Goal: Entertainment & Leisure: Consume media (video, audio)

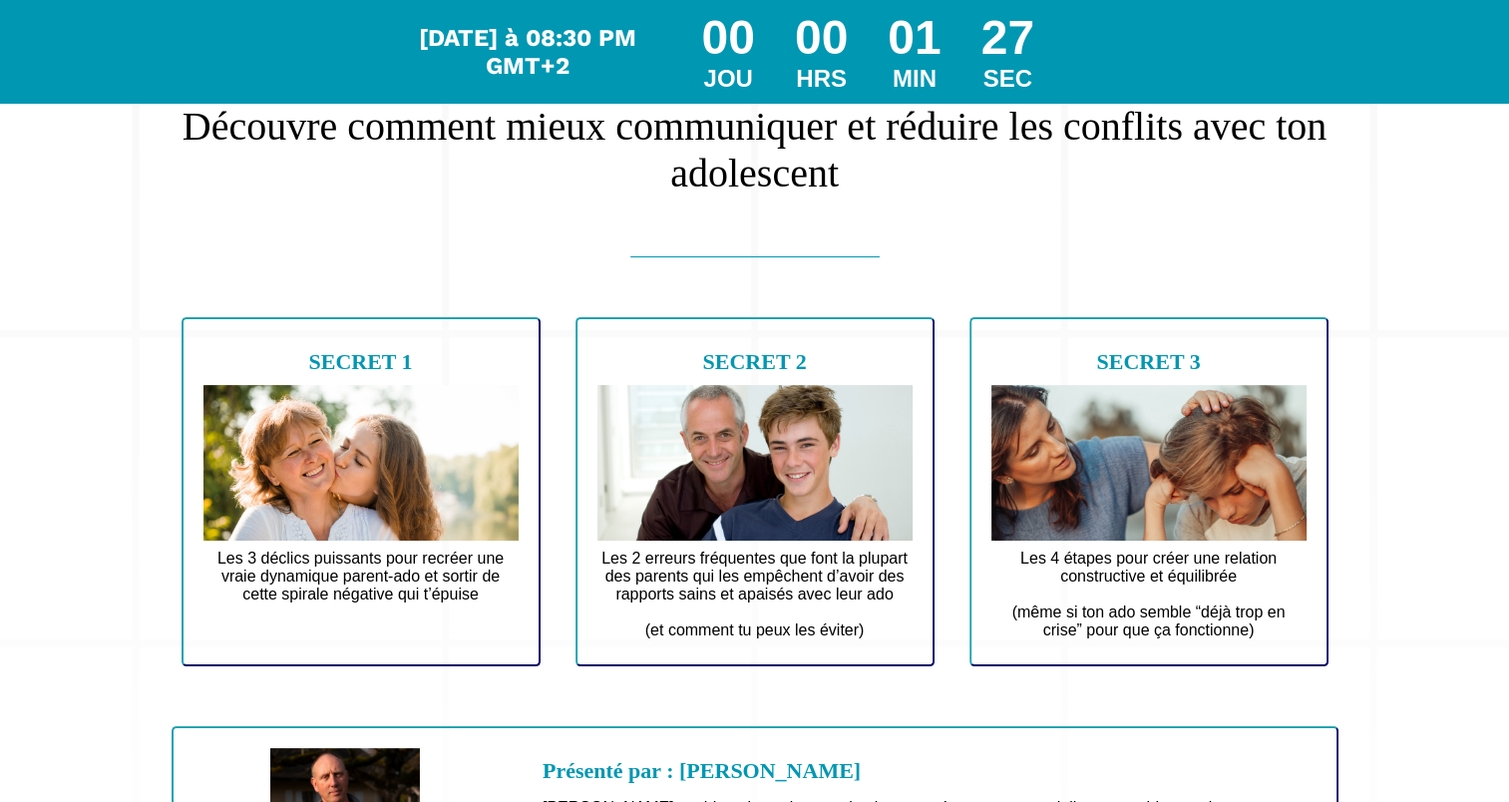
scroll to position [126, 0]
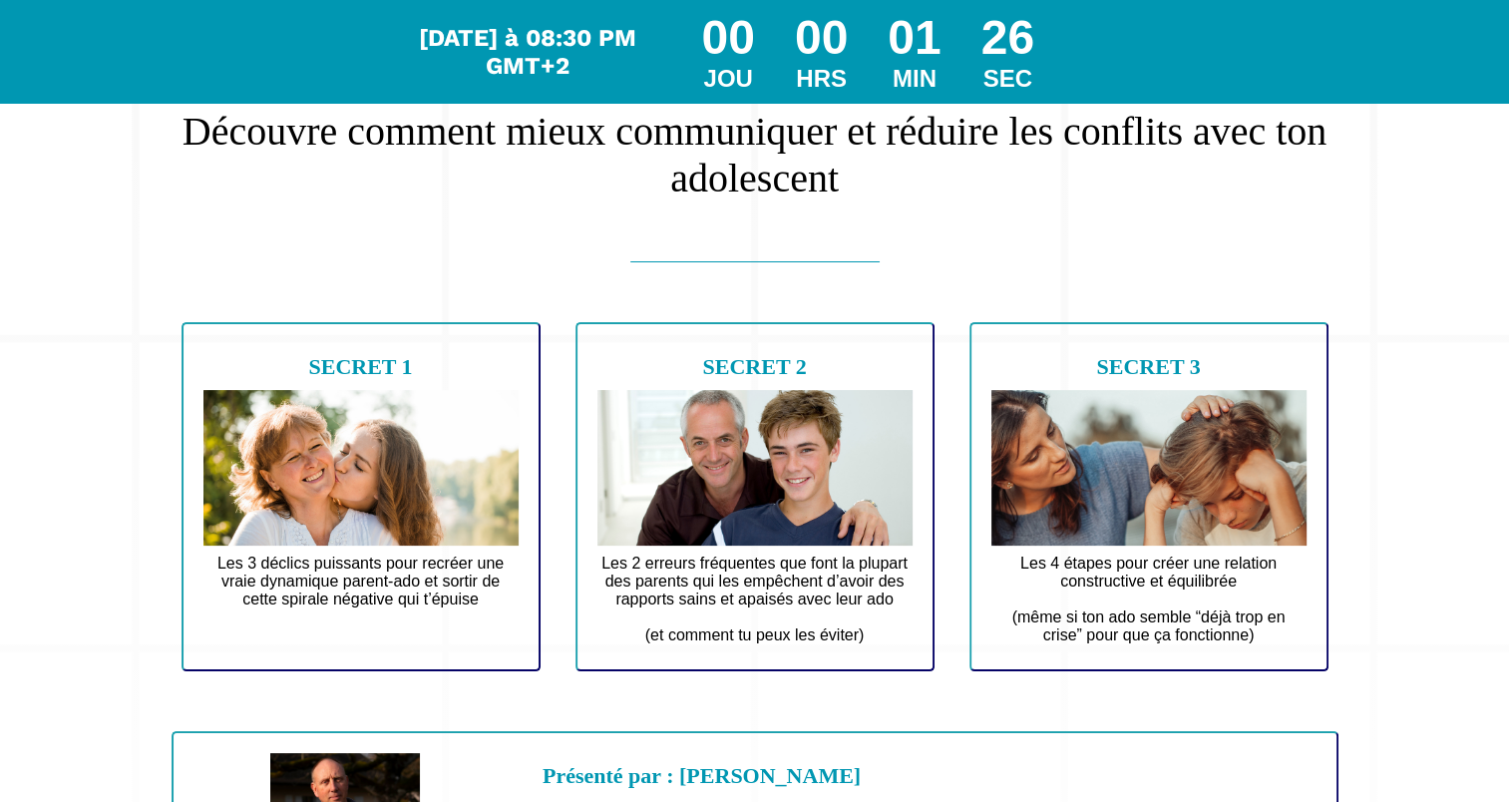
click at [395, 610] on text "Les 3 déclics puissants pour recréer une vraie dynamique parent-ado et sortir d…" at bounding box center [360, 590] width 315 height 82
click at [649, 588] on text "Les 2 erreurs fréquentes que font la plupart des parents qui les empêchent d’av…" at bounding box center [754, 599] width 315 height 100
click at [1095, 595] on text "Les 4 étapes pour créer une relation constructive et équilibrée (même si ton ad…" at bounding box center [1148, 599] width 315 height 100
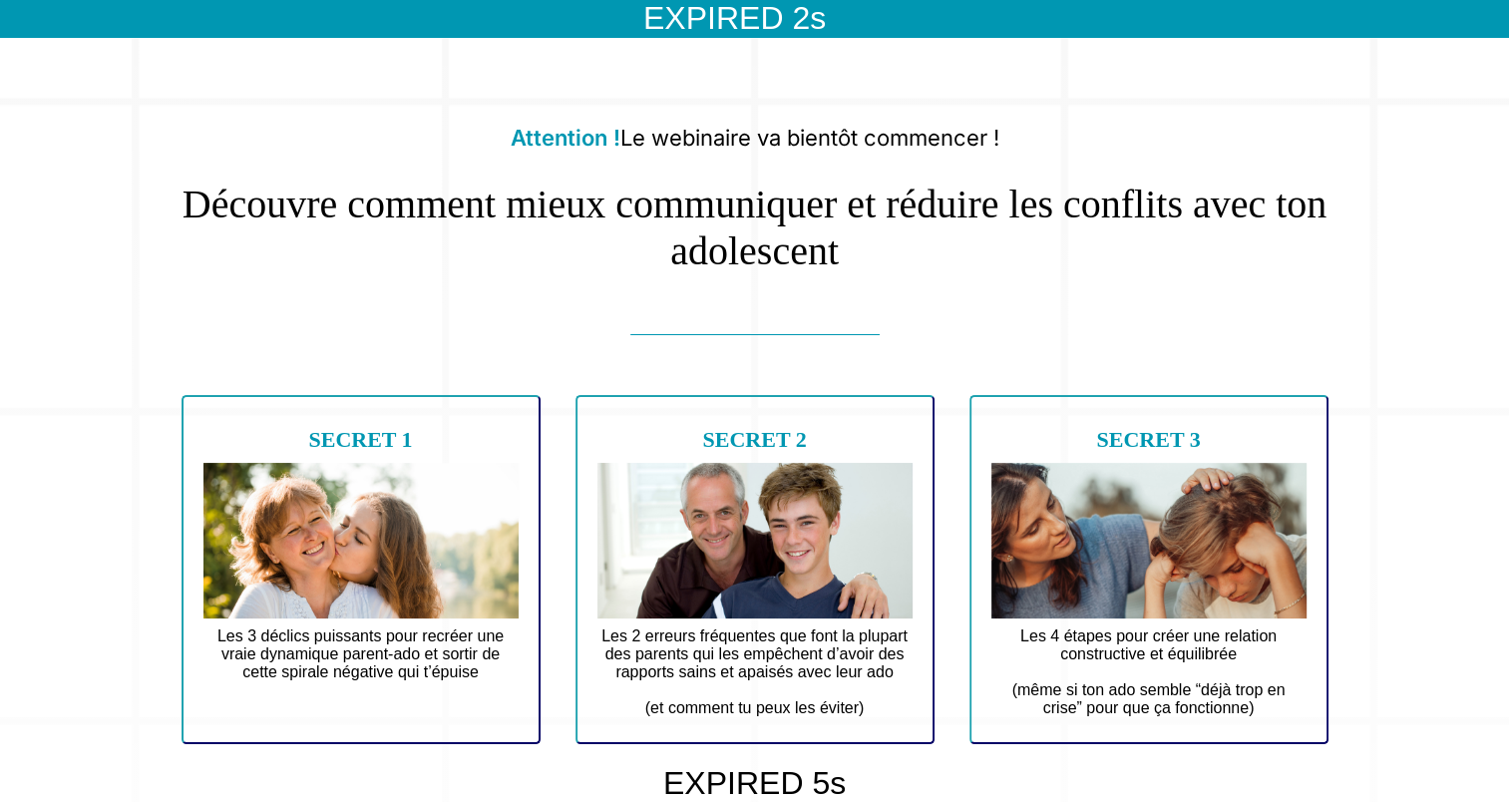
scroll to position [0, 0]
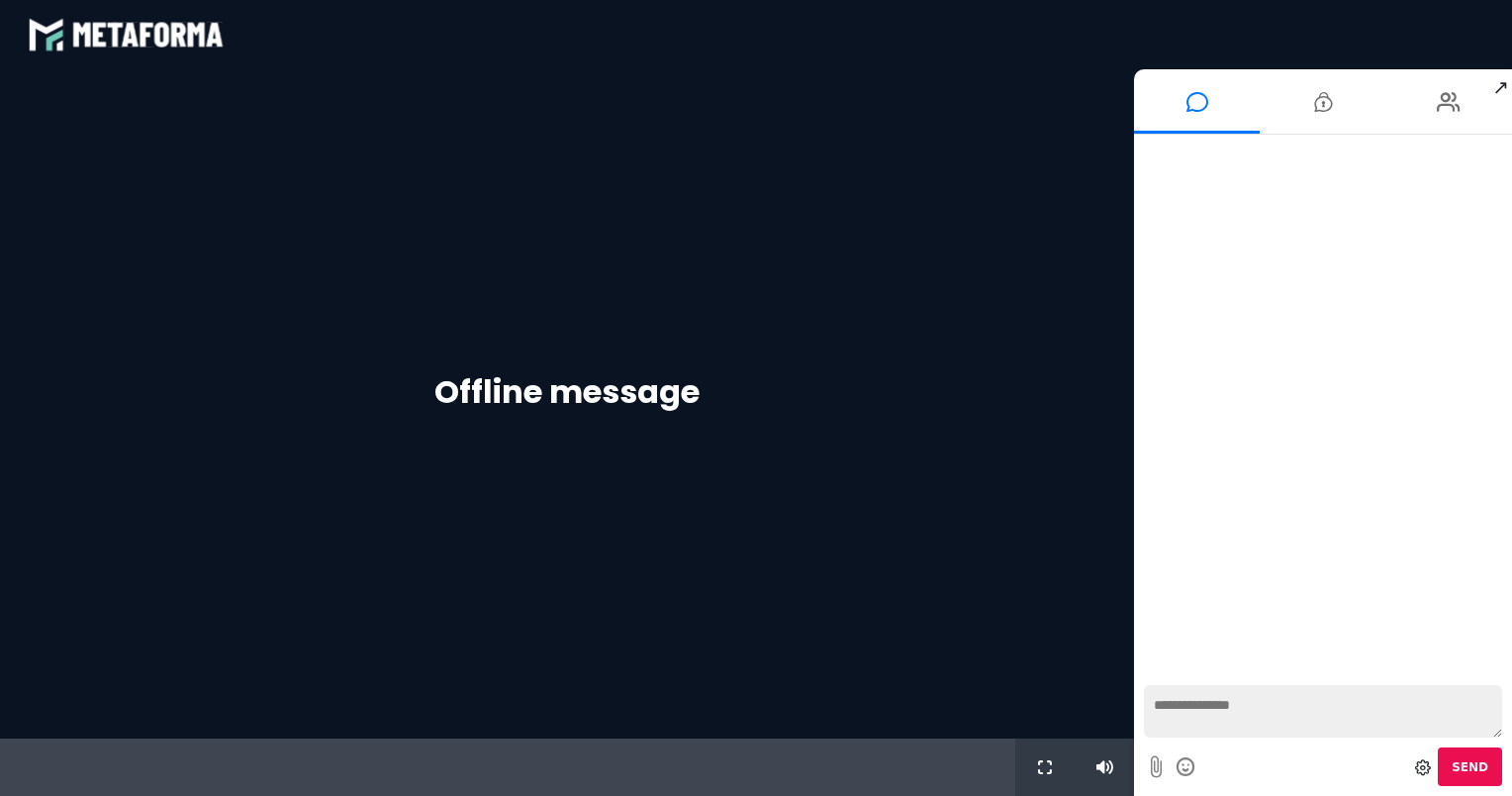
click at [1308, 717] on textarea at bounding box center [1323, 711] width 358 height 53
click at [1289, 714] on textarea at bounding box center [1323, 711] width 358 height 53
click at [1314, 102] on icon at bounding box center [1323, 102] width 18 height 50
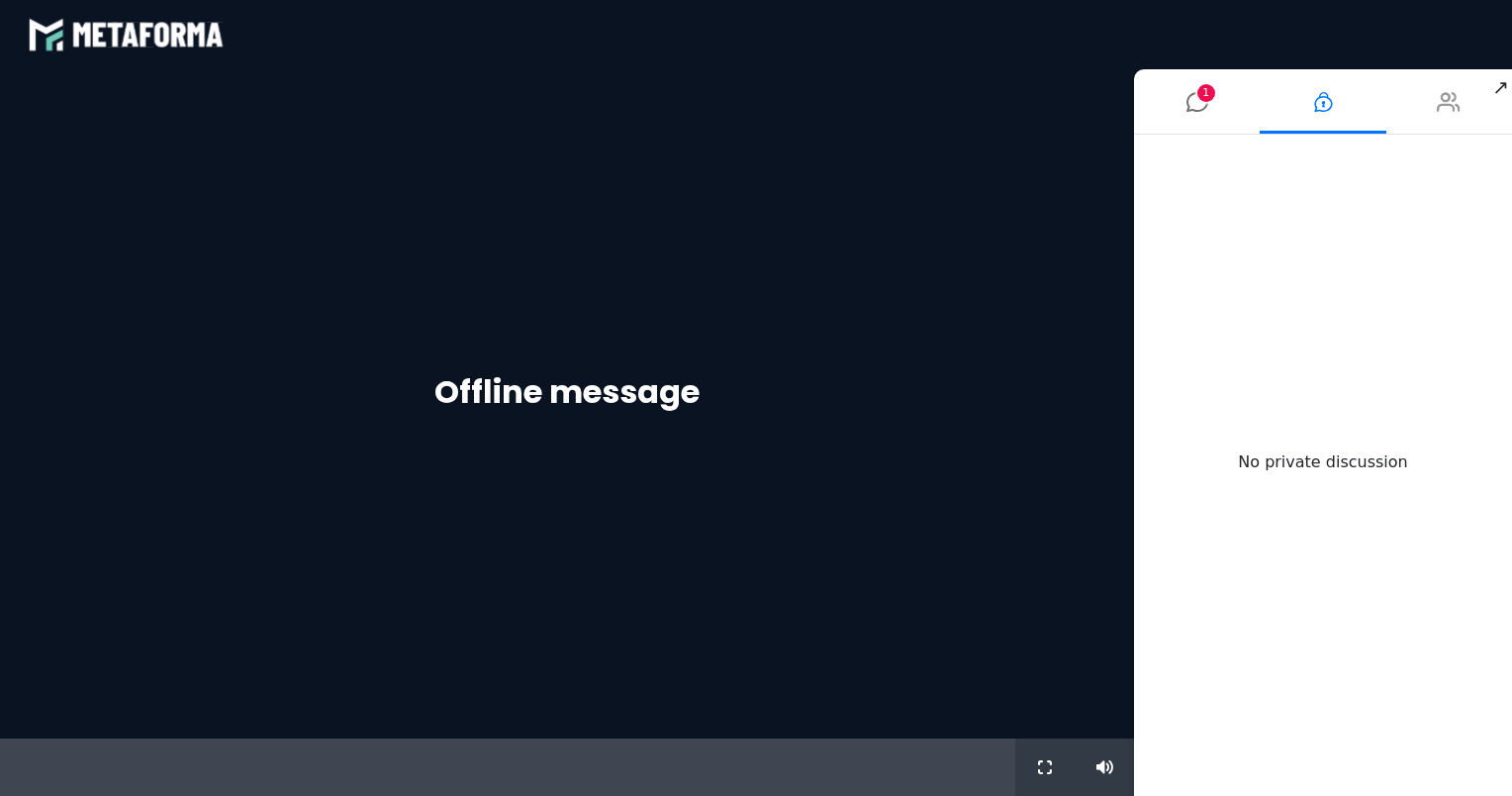
click at [1433, 103] on li at bounding box center [1449, 101] width 126 height 65
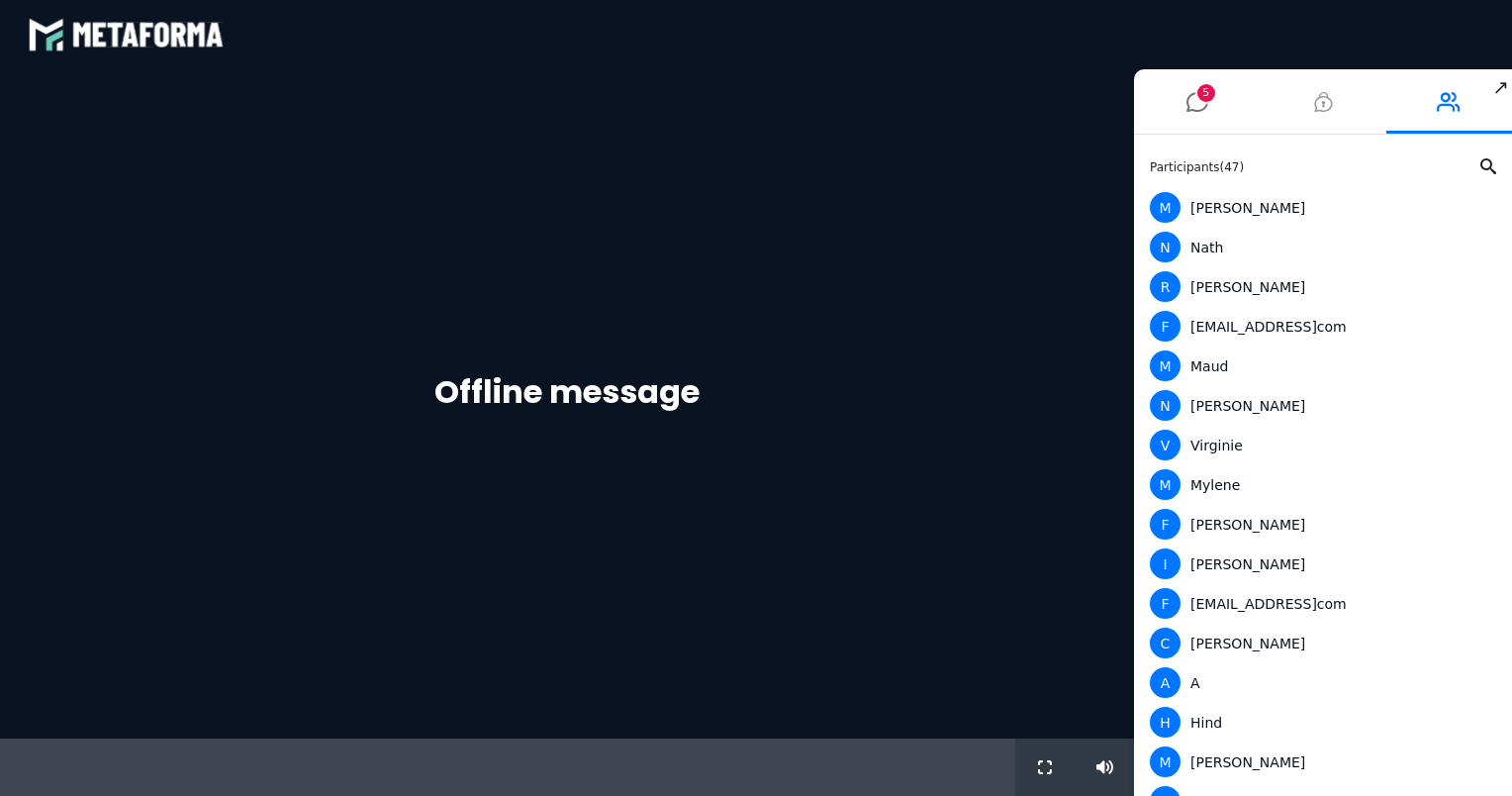
click at [1325, 104] on icon at bounding box center [1323, 102] width 18 height 50
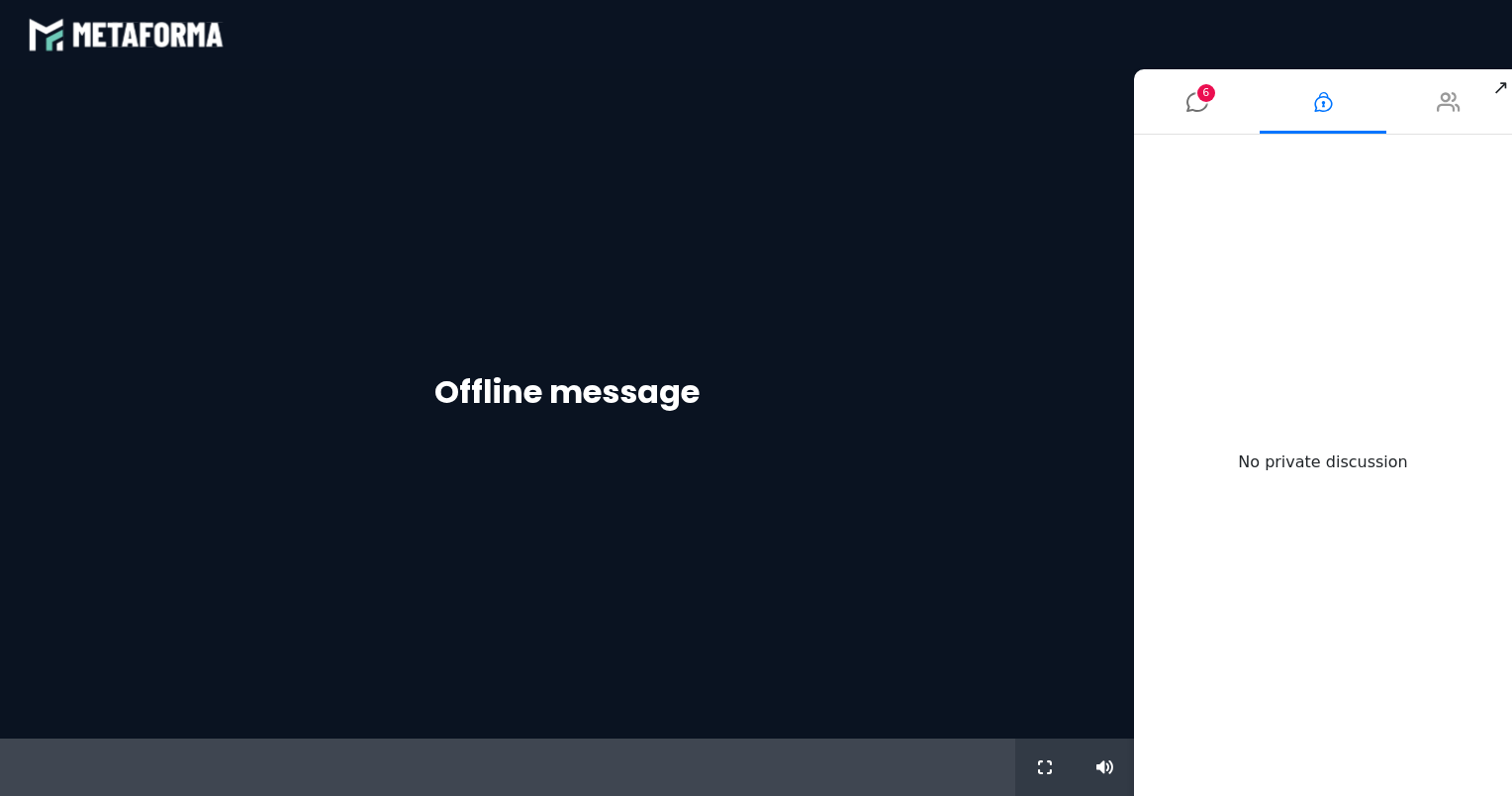
click at [1441, 103] on icon at bounding box center [1449, 102] width 24 height 50
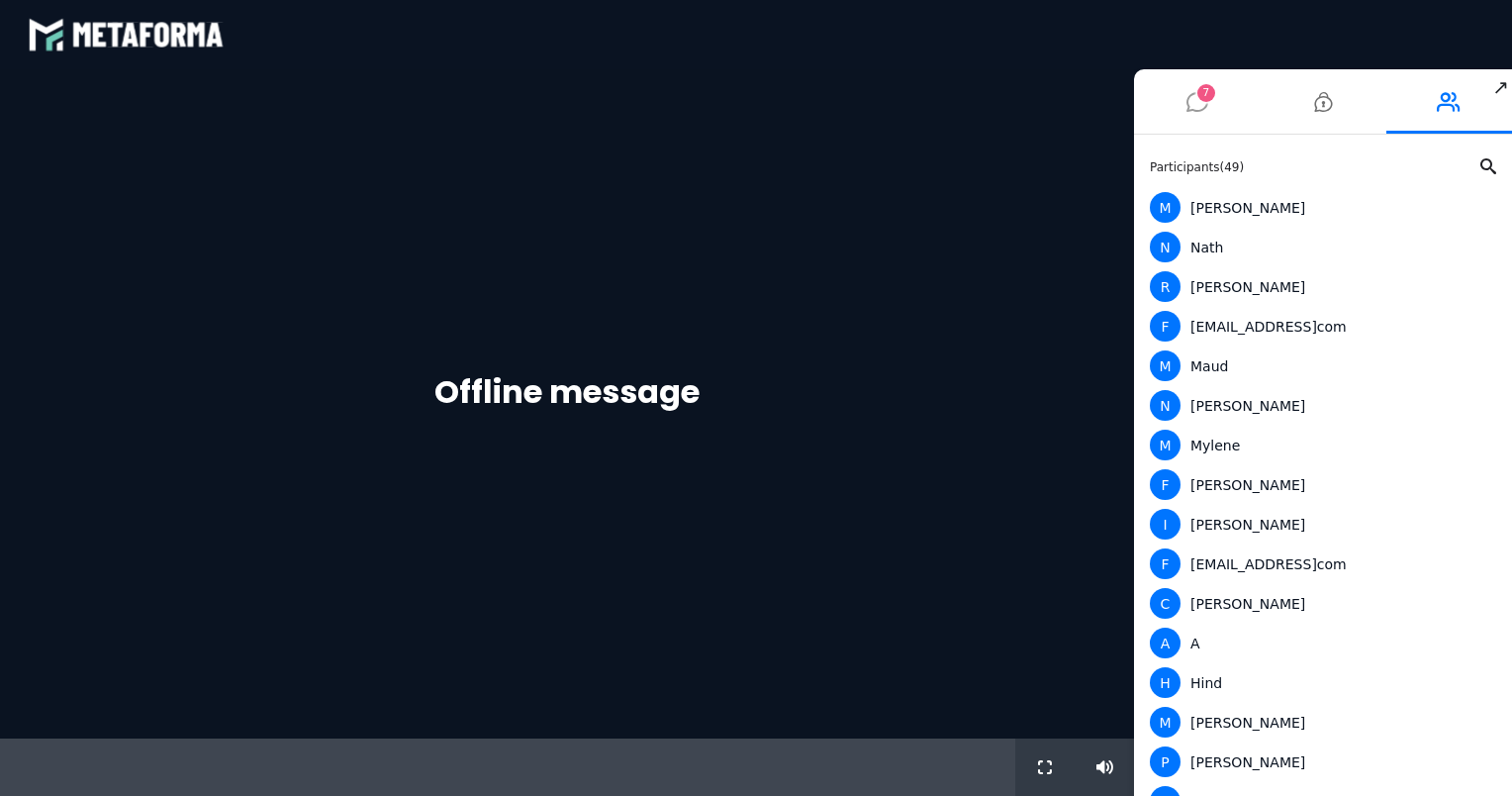
click at [1183, 115] on li "7" at bounding box center [1197, 101] width 126 height 65
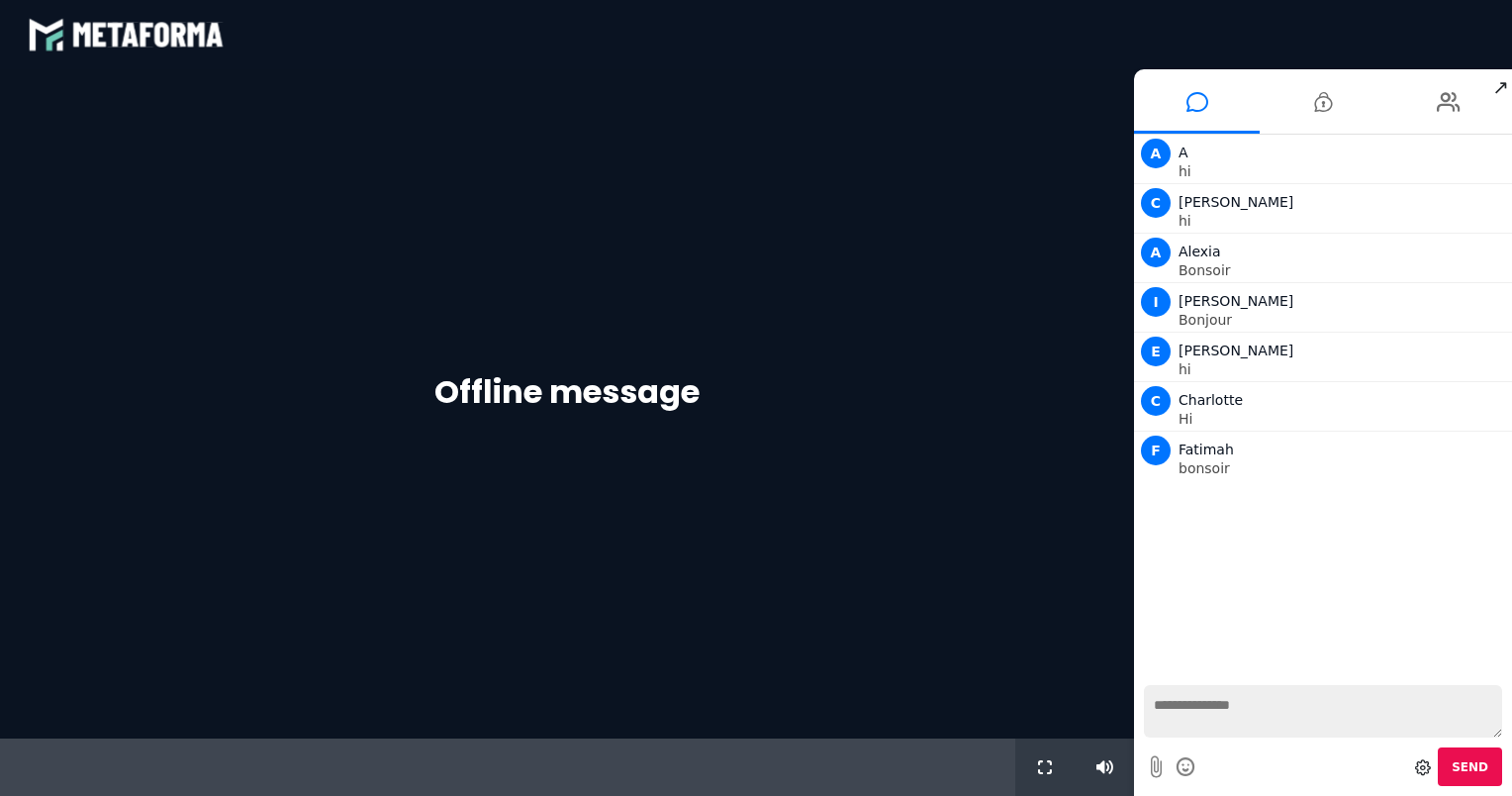
click at [1232, 703] on textarea at bounding box center [1323, 711] width 358 height 53
type textarea "*****"
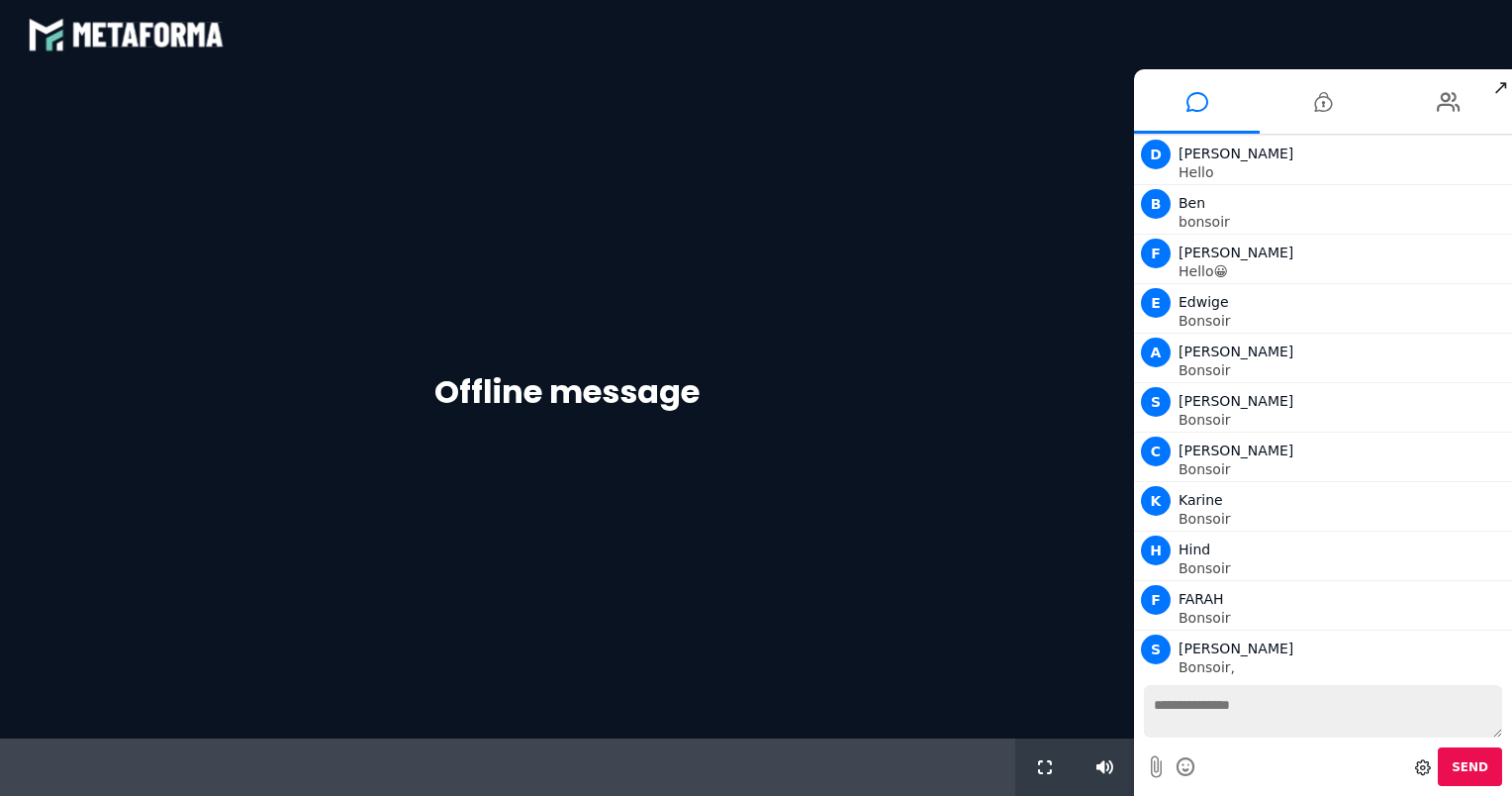
scroll to position [444, 0]
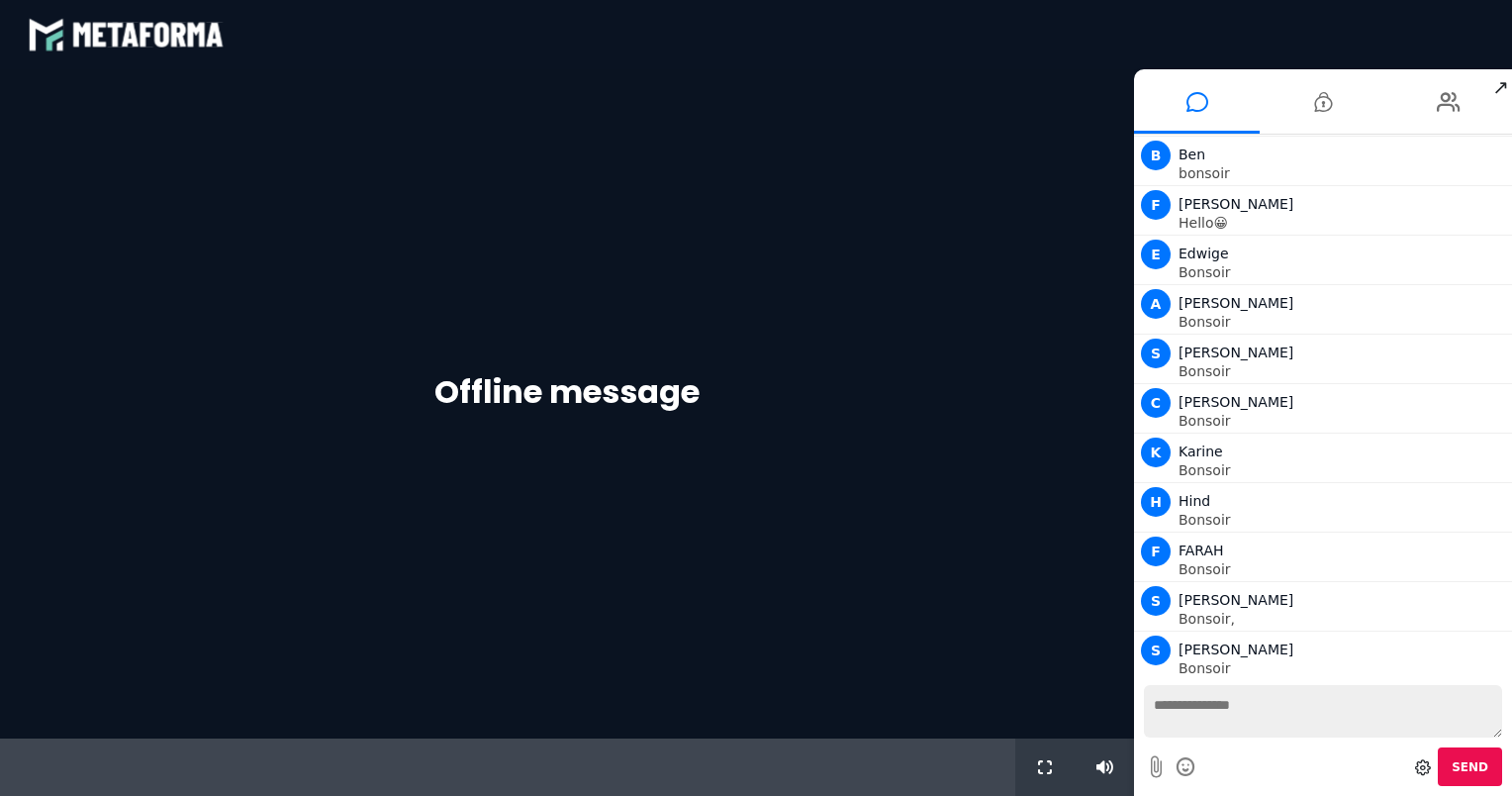
click at [1054, 642] on div "Offline message" at bounding box center [567, 404] width 1134 height 669
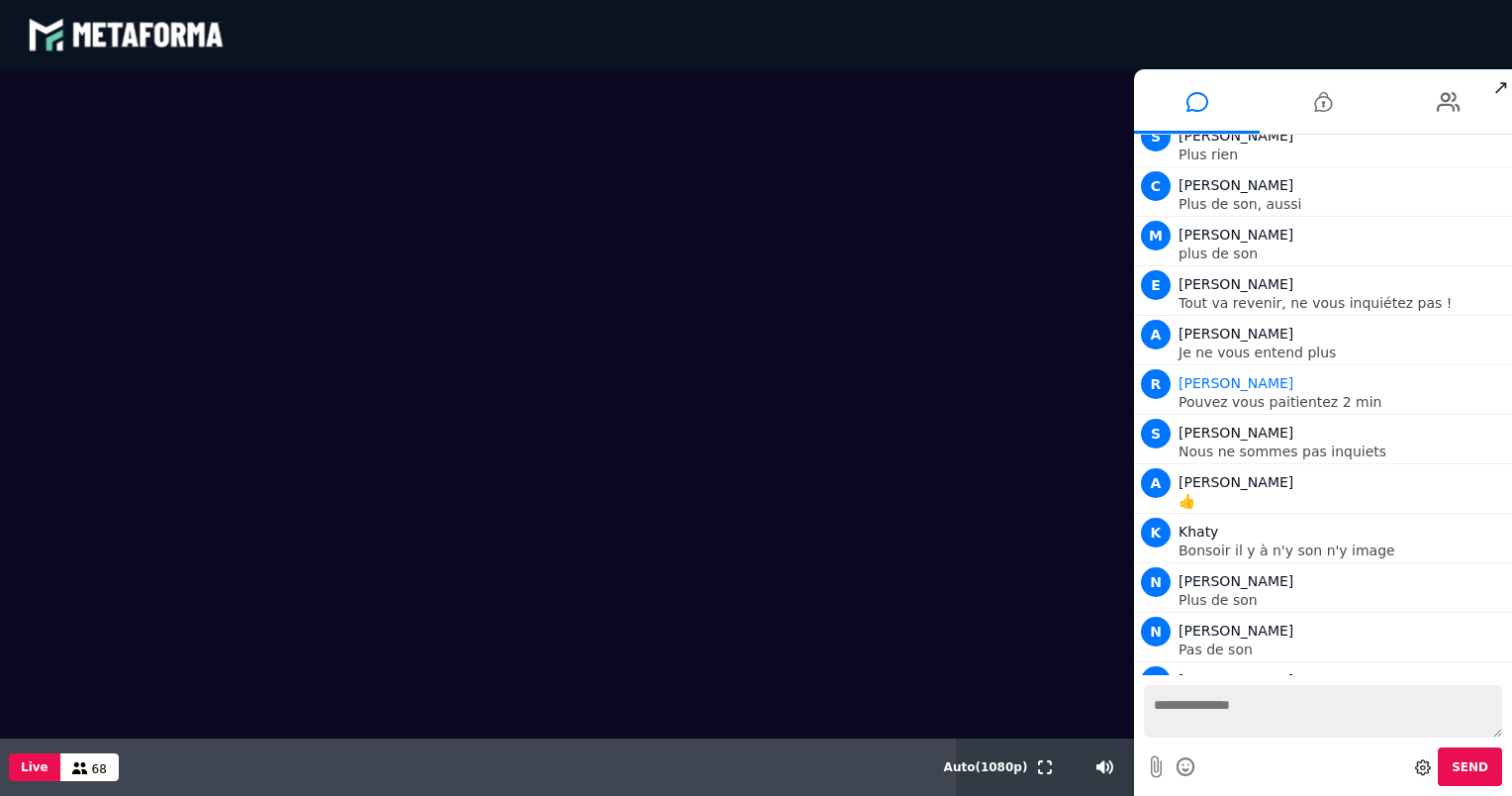
scroll to position [4781, 0]
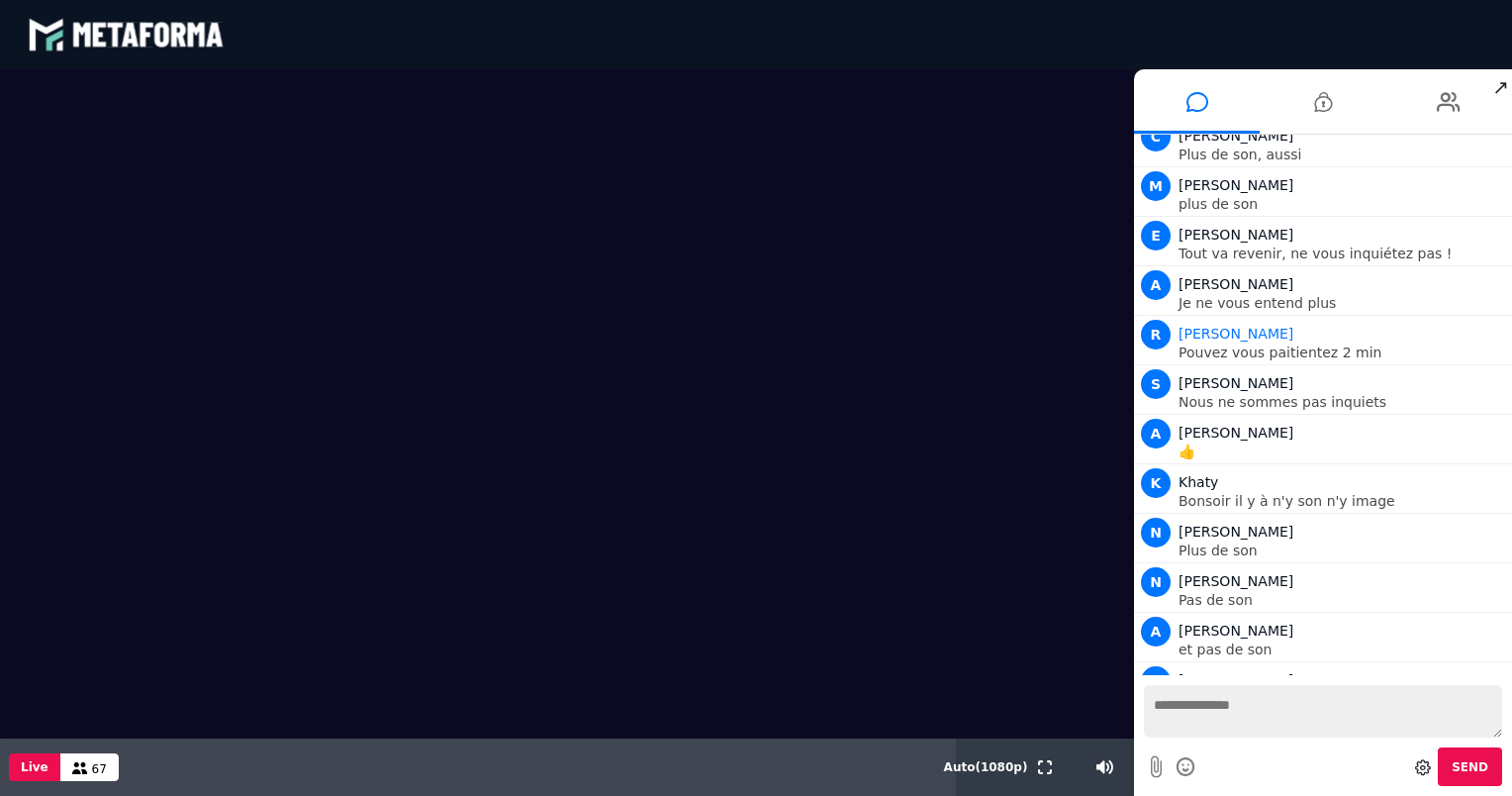
click at [771, 597] on video at bounding box center [567, 404] width 1134 height 669
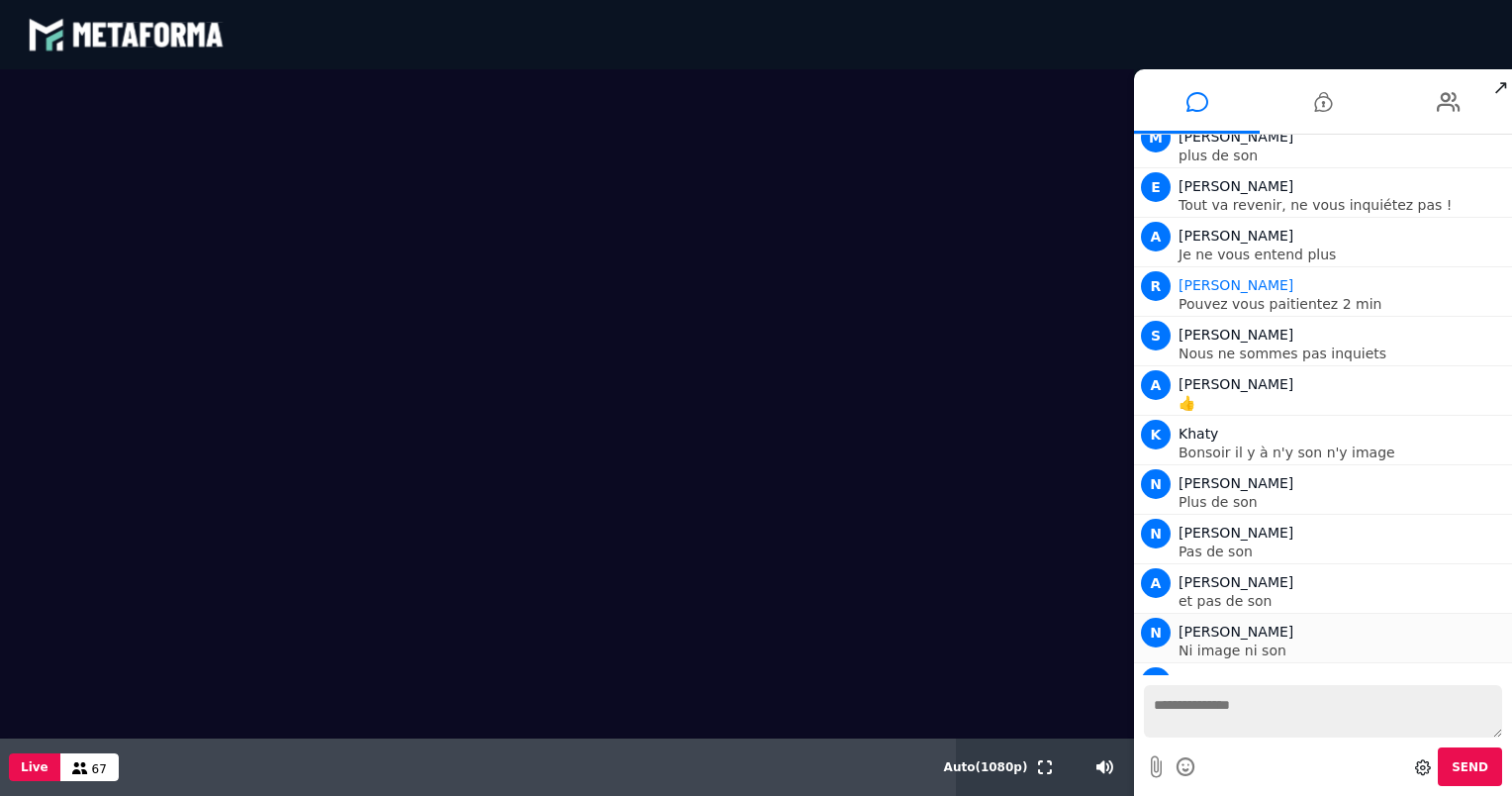
click at [1325, 643] on p "Ni image ni son" at bounding box center [1342, 650] width 328 height 14
click at [1258, 766] on div "Send" at bounding box center [1323, 766] width 358 height 39
click at [1254, 704] on textarea at bounding box center [1323, 711] width 358 height 53
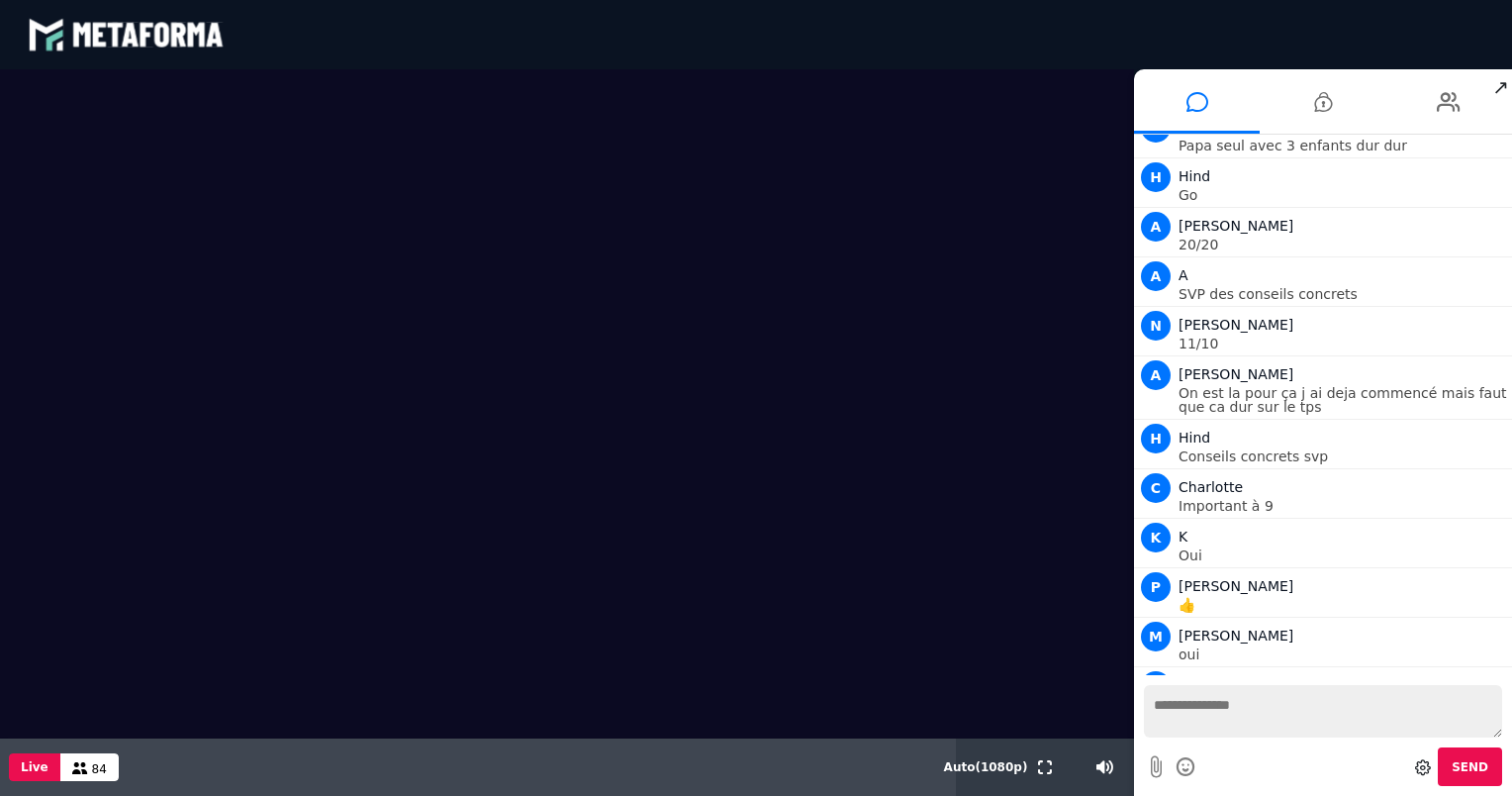
scroll to position [41848, 0]
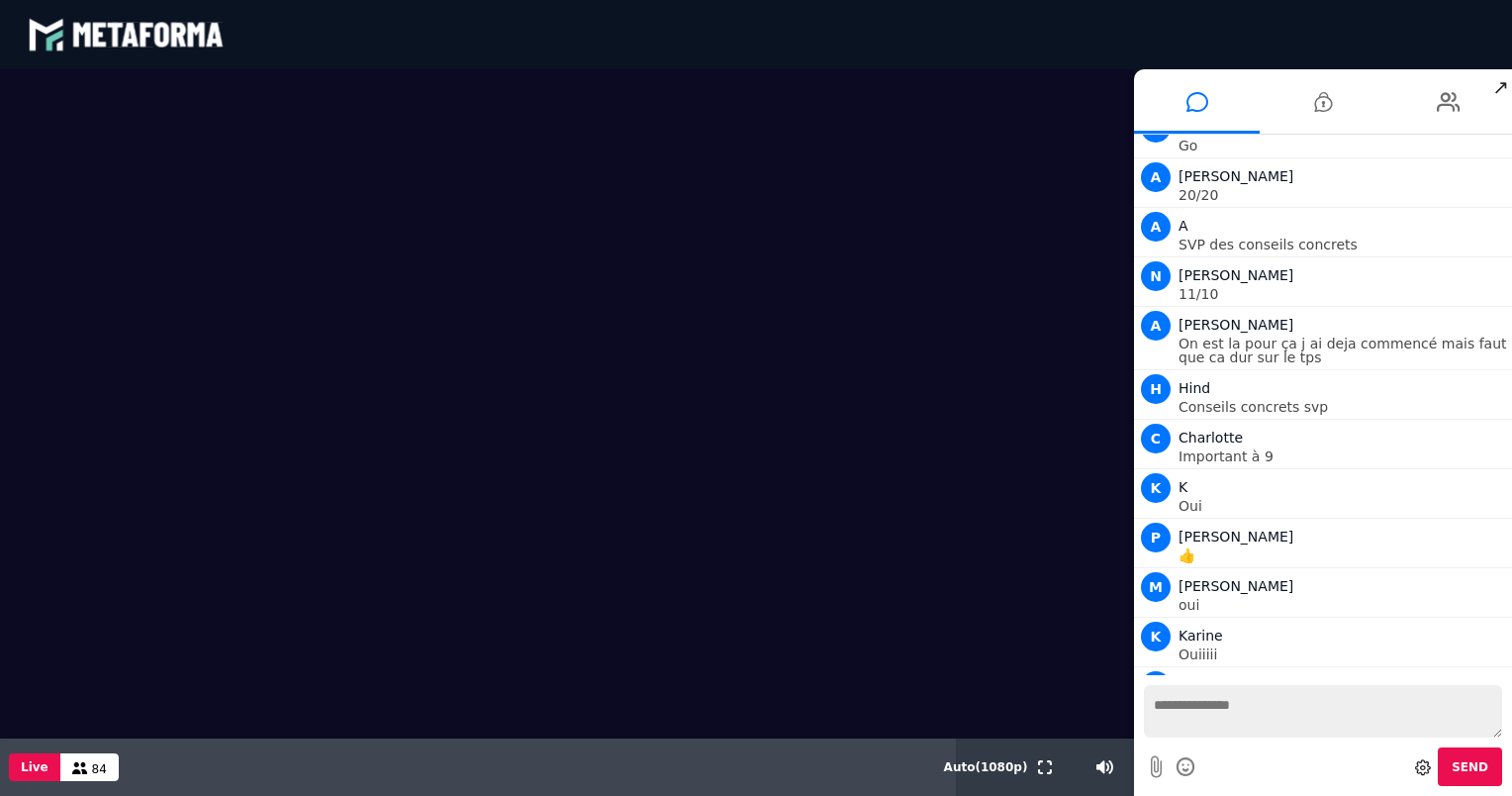
click at [89, 155] on video at bounding box center [567, 404] width 1134 height 669
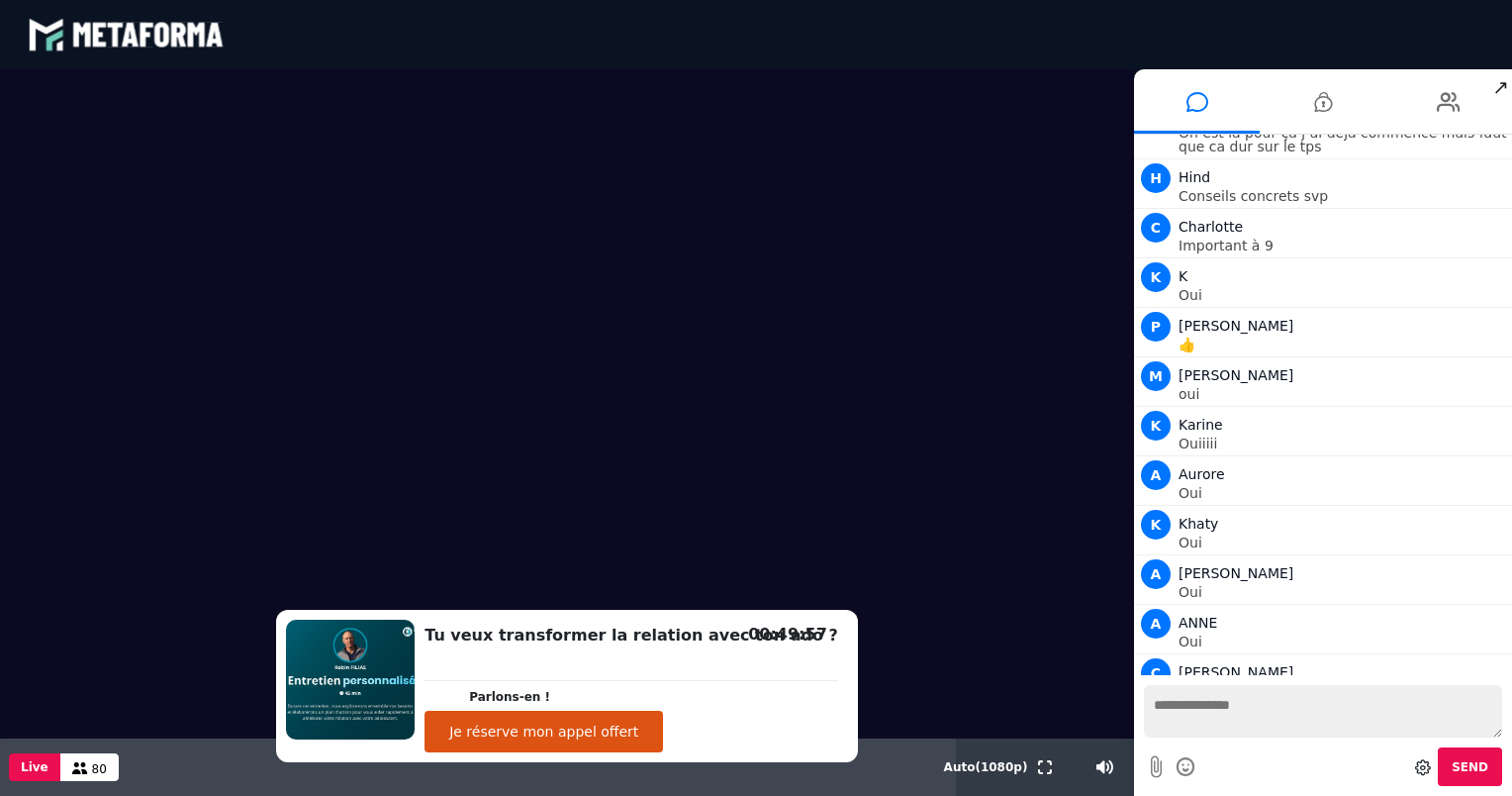
scroll to position [42108, 0]
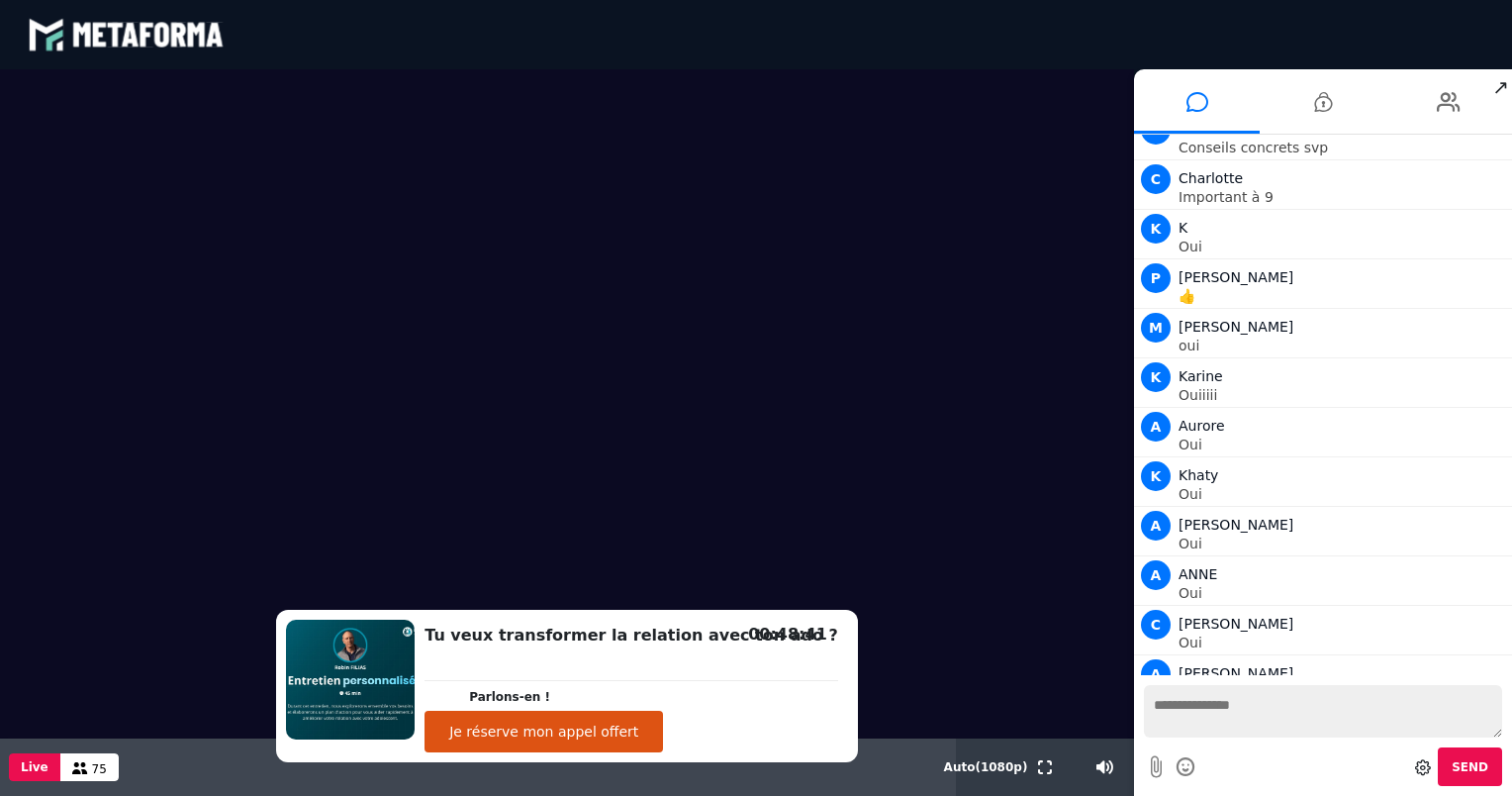
click at [747, 555] on video at bounding box center [567, 404] width 1134 height 669
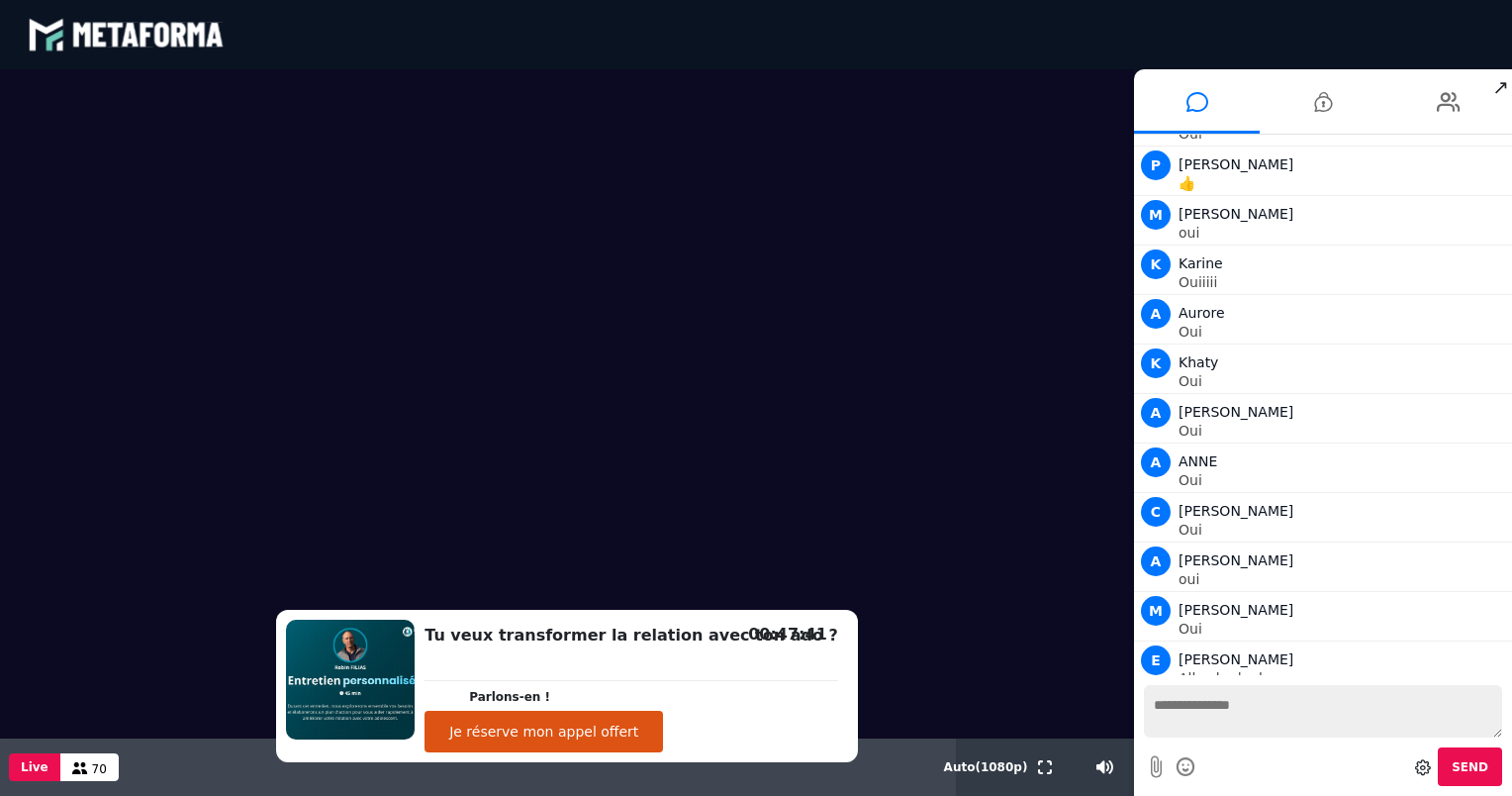
scroll to position [42283, 0]
